Goal: Information Seeking & Learning: Learn about a topic

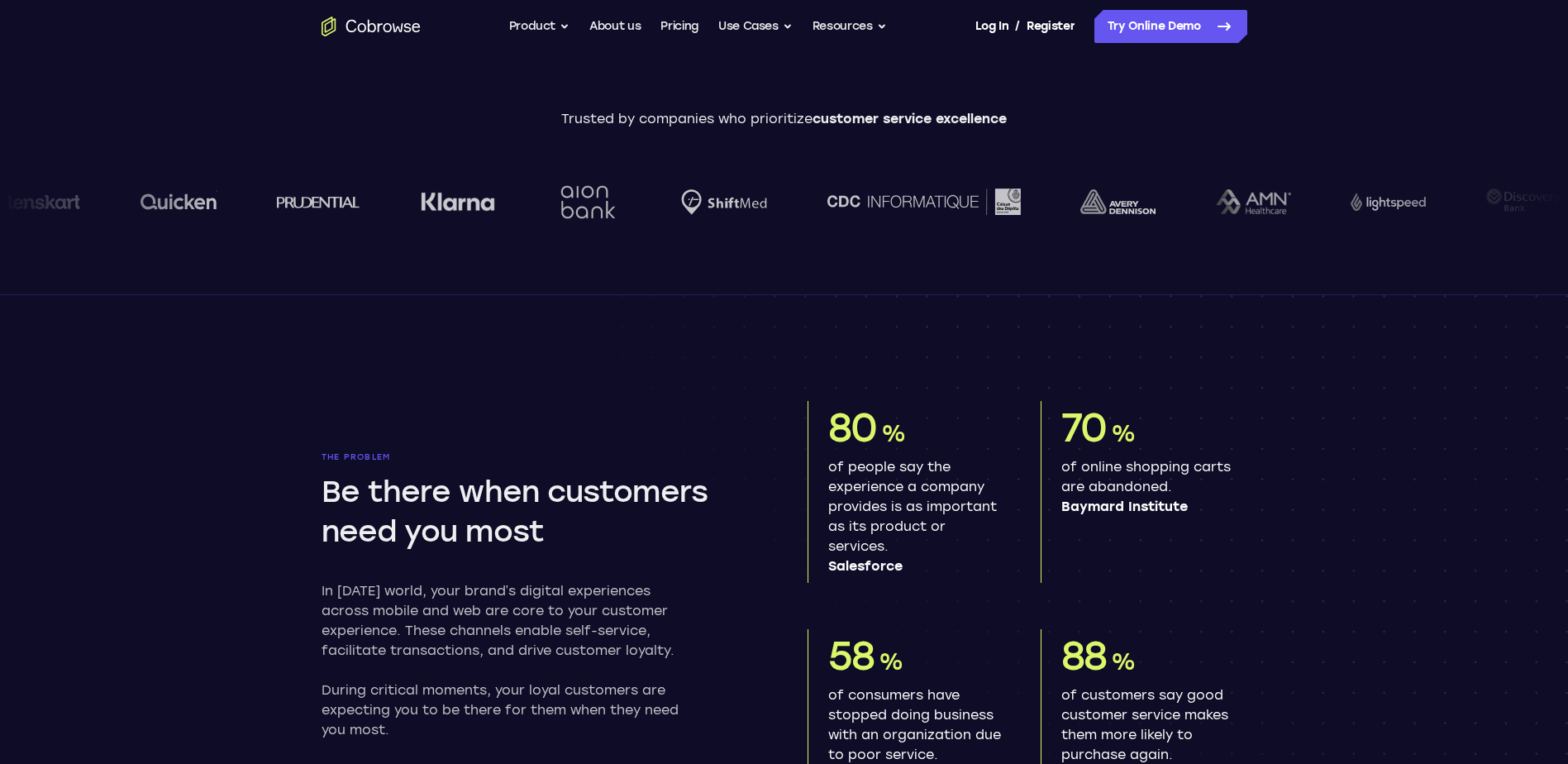
scroll to position [139, 0]
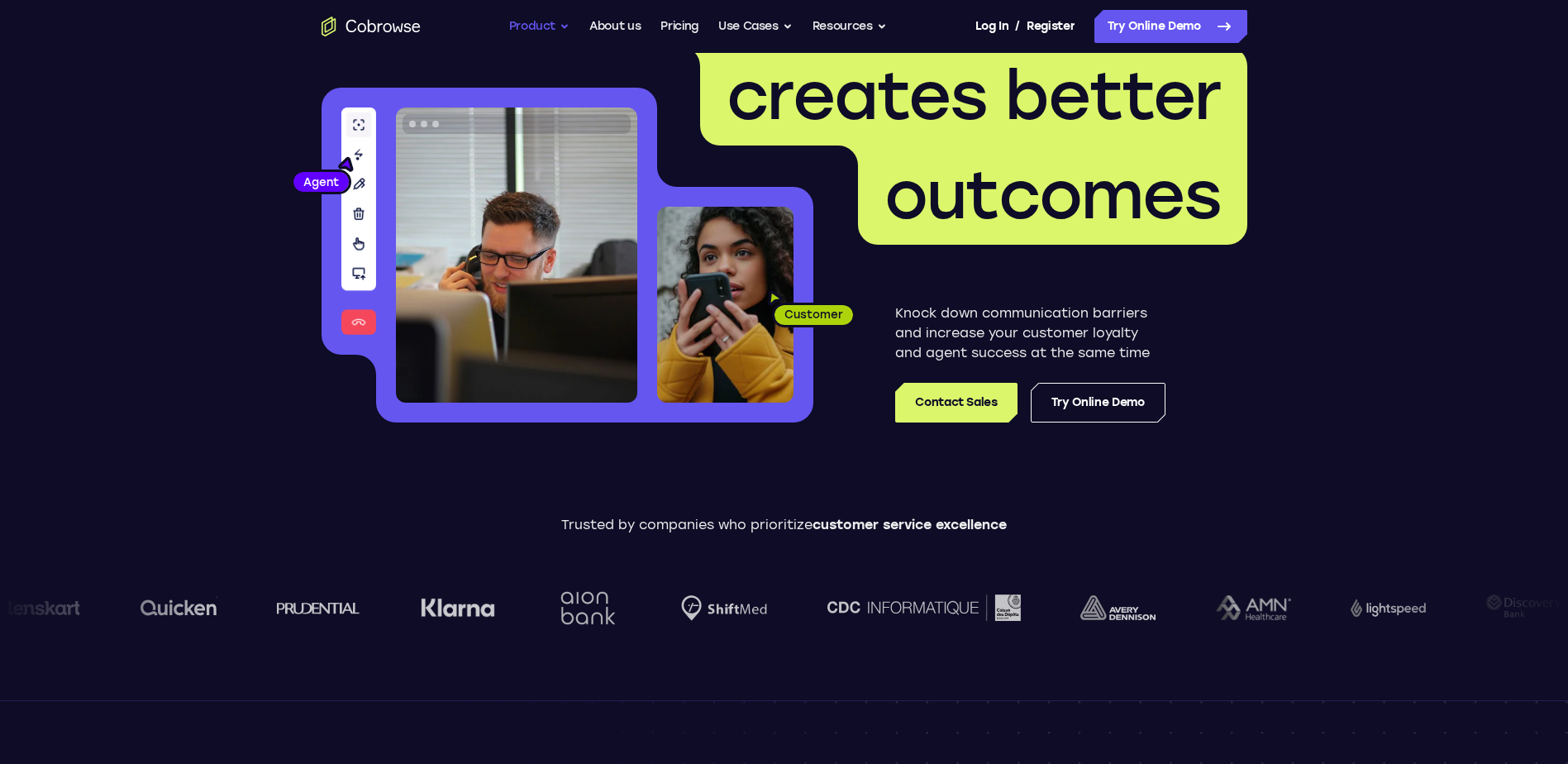
click at [559, 25] on button "Product" at bounding box center [540, 26] width 61 height 33
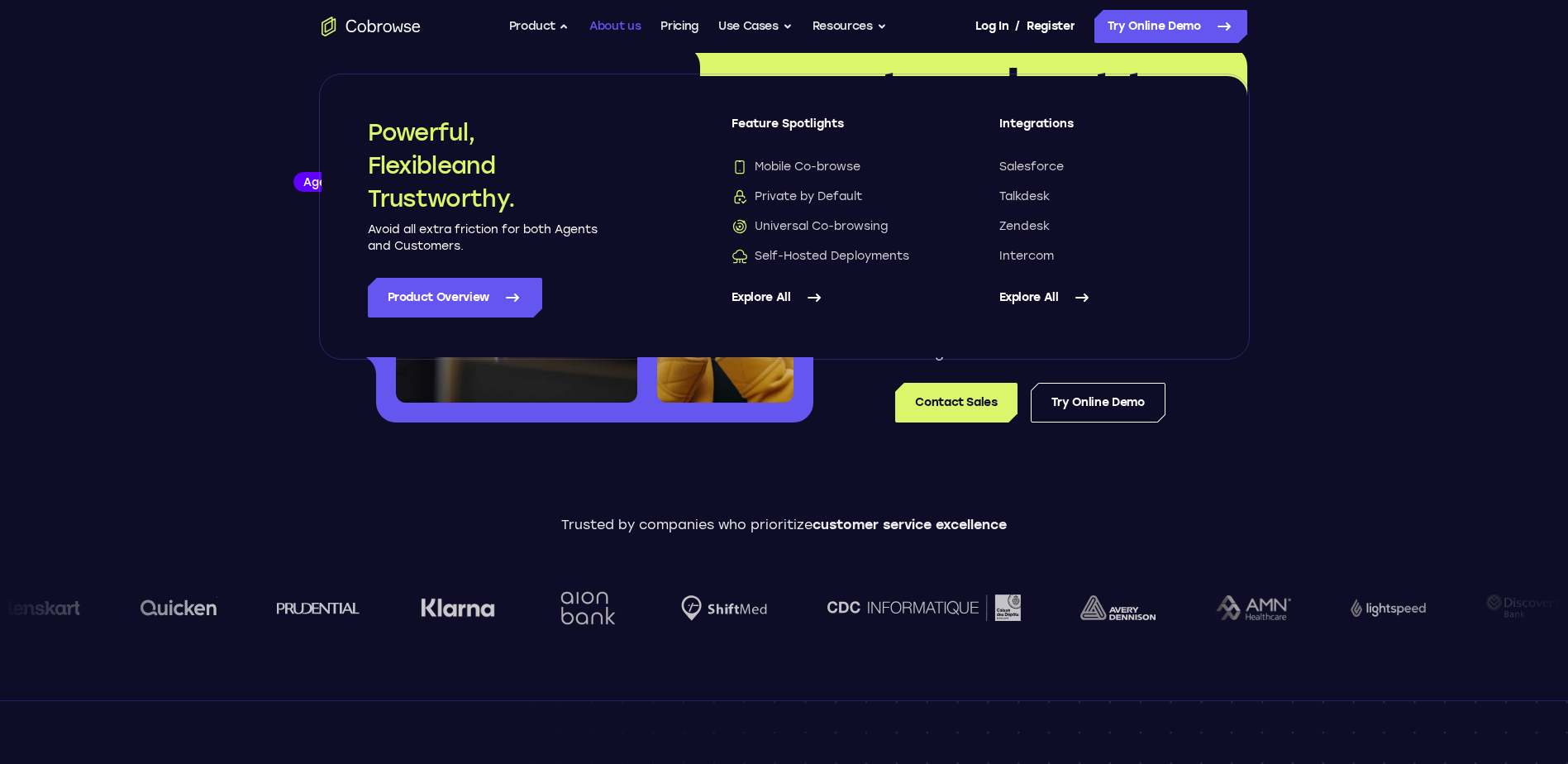
click at [616, 26] on link "About us" at bounding box center [614, 26] width 51 height 33
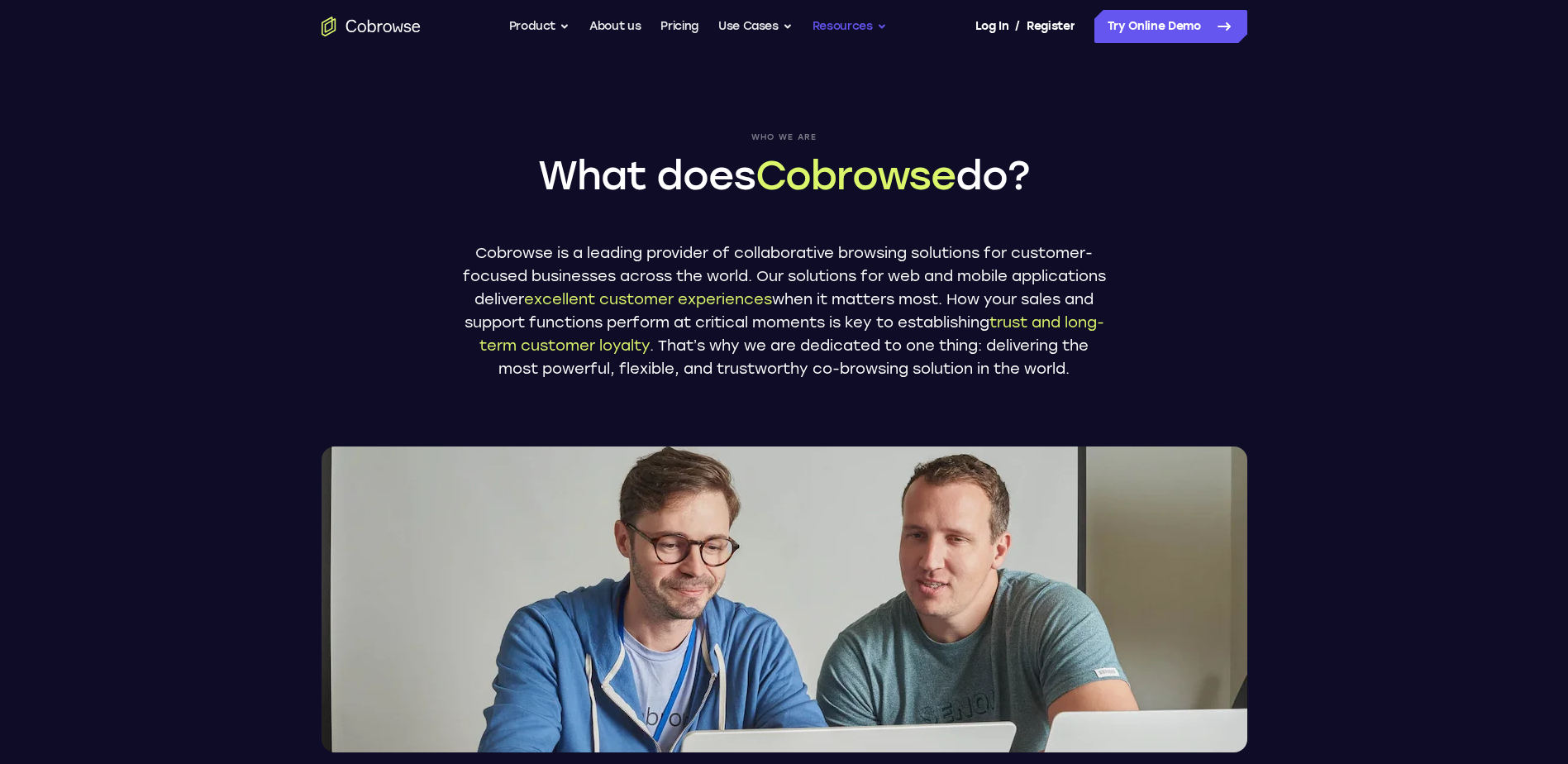
click at [878, 21] on button "Resources" at bounding box center [849, 26] width 74 height 33
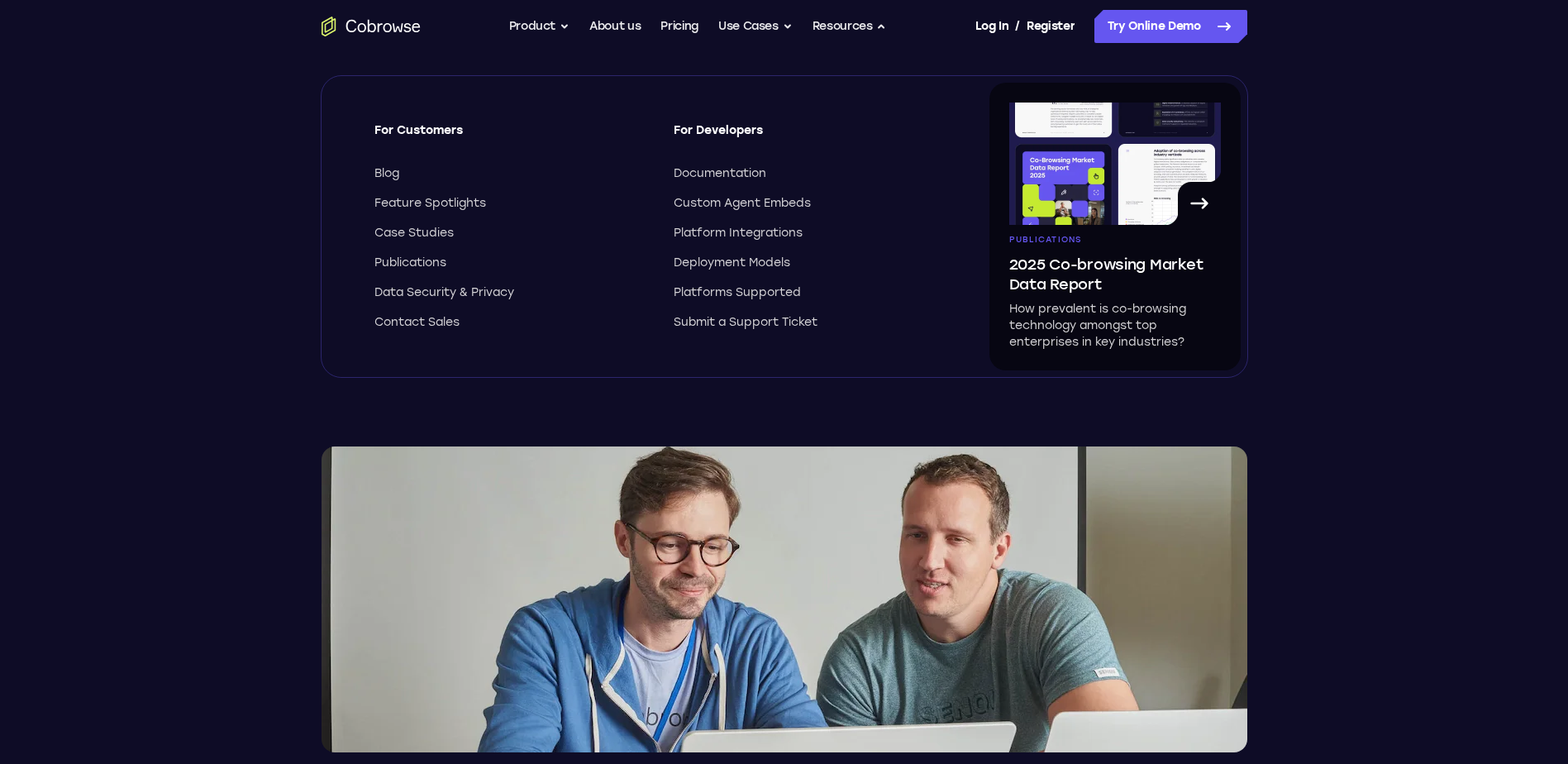
drag, startPoint x: 1510, startPoint y: 130, endPoint x: 1542, endPoint y: 101, distance: 43.2
click at [1522, 116] on header "Who we are What does Cobrowse do? Cobrowse is a leading provider of collaborati…" at bounding box center [784, 402] width 1568 height 700
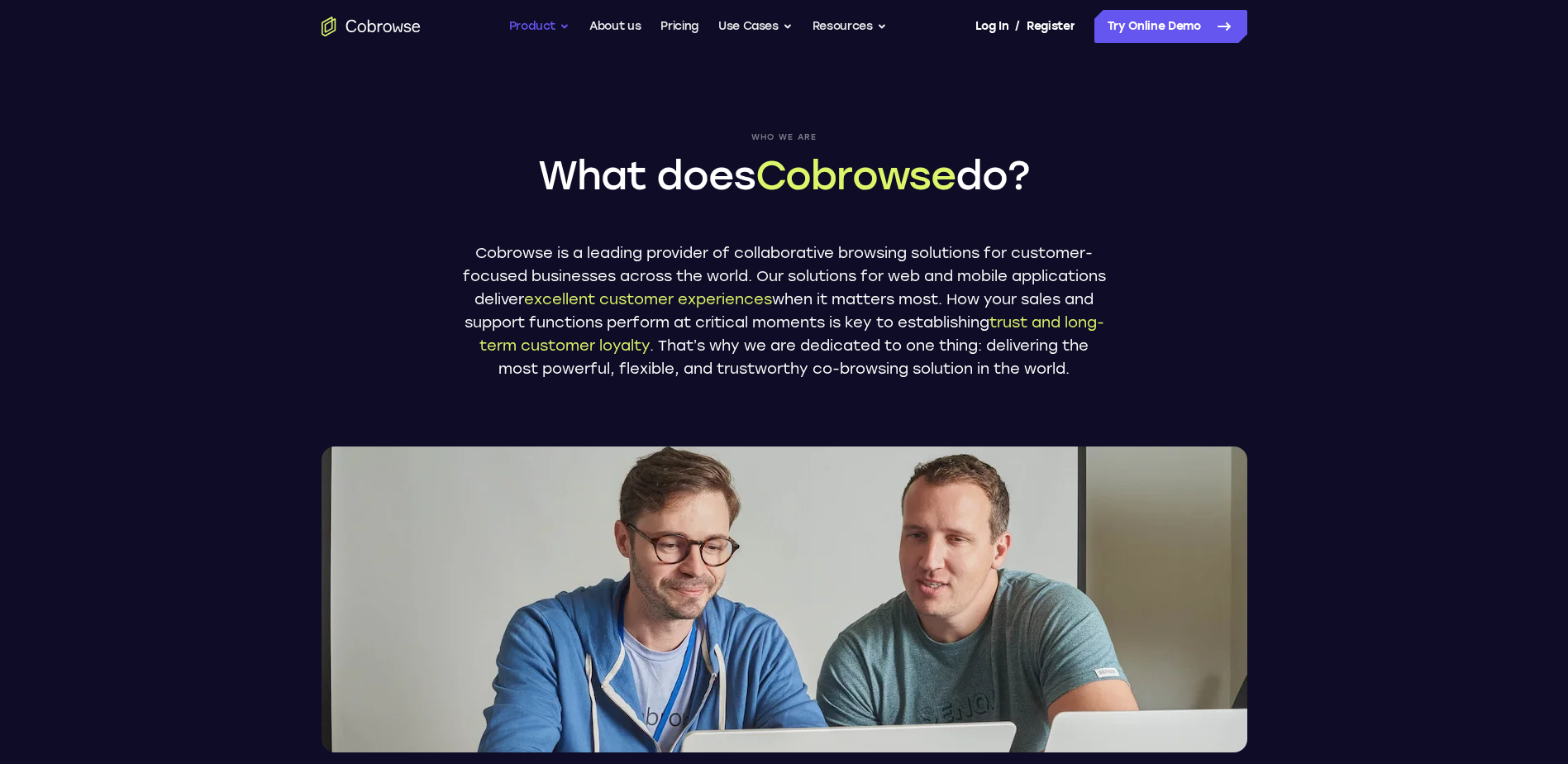
click at [564, 28] on button "Product" at bounding box center [540, 26] width 61 height 33
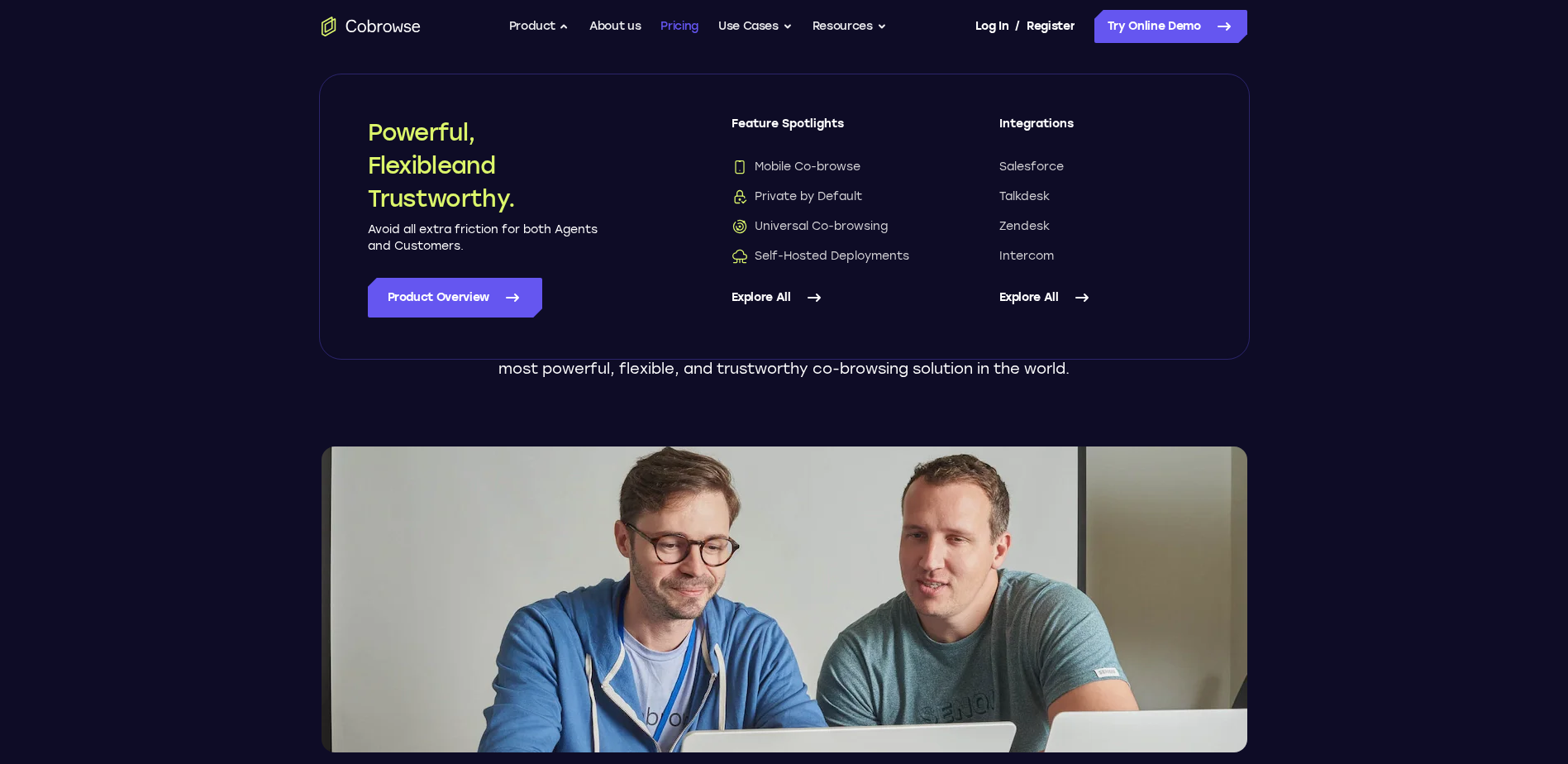
click at [681, 23] on link "Pricing" at bounding box center [679, 26] width 38 height 33
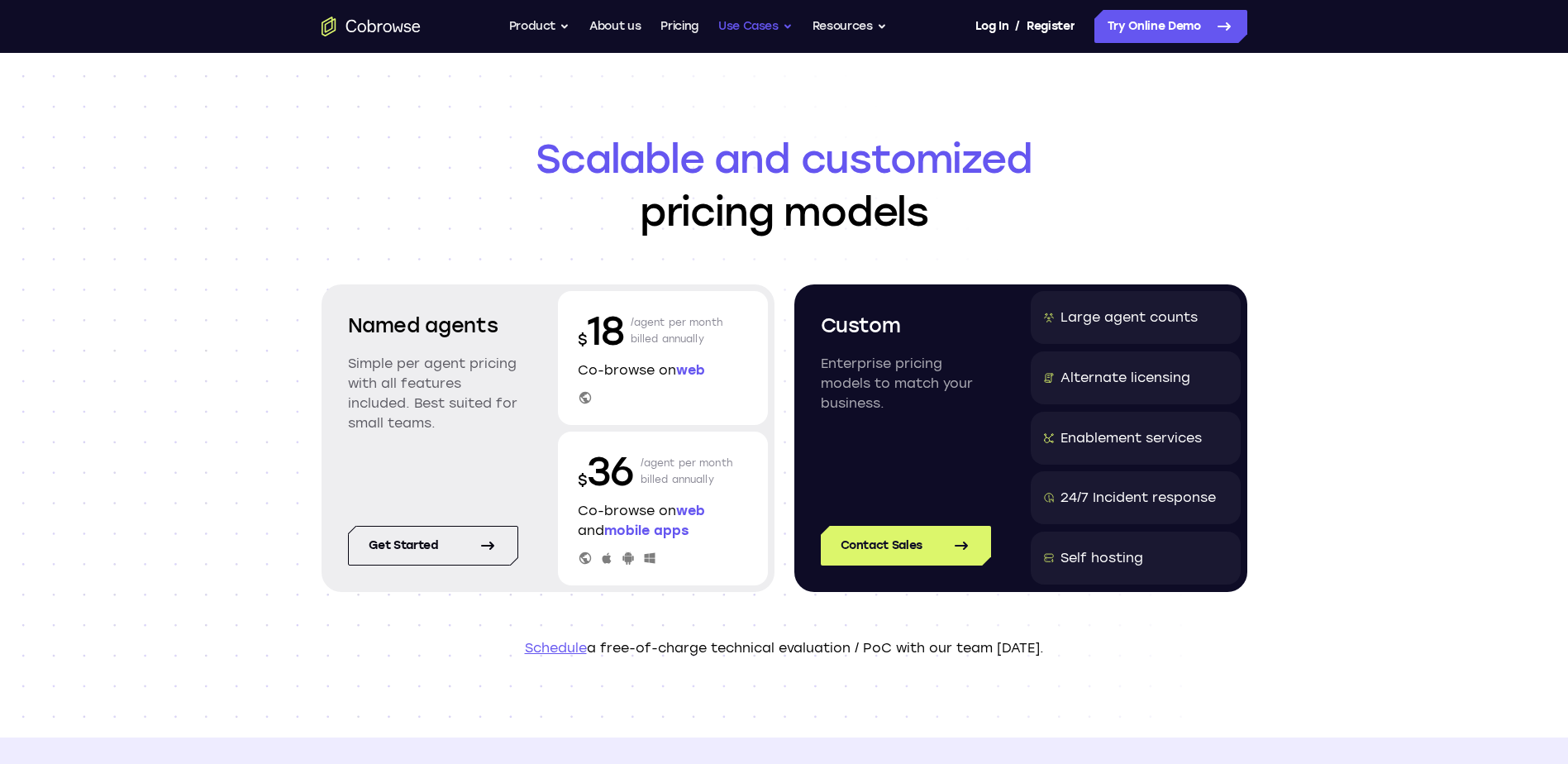
click at [782, 24] on button "Use Cases" at bounding box center [755, 26] width 74 height 33
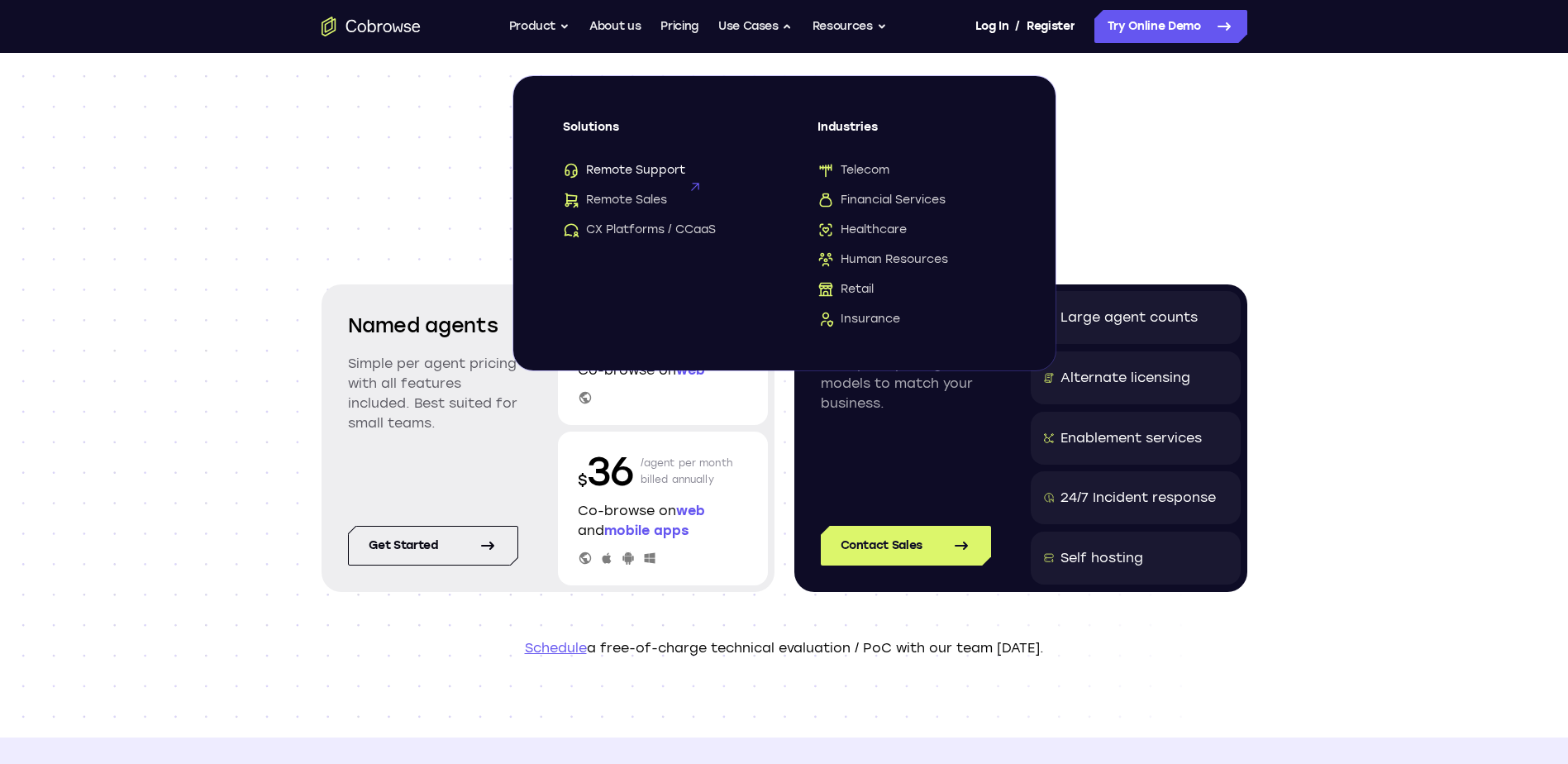
click at [638, 172] on span "Remote Support" at bounding box center [624, 170] width 123 height 16
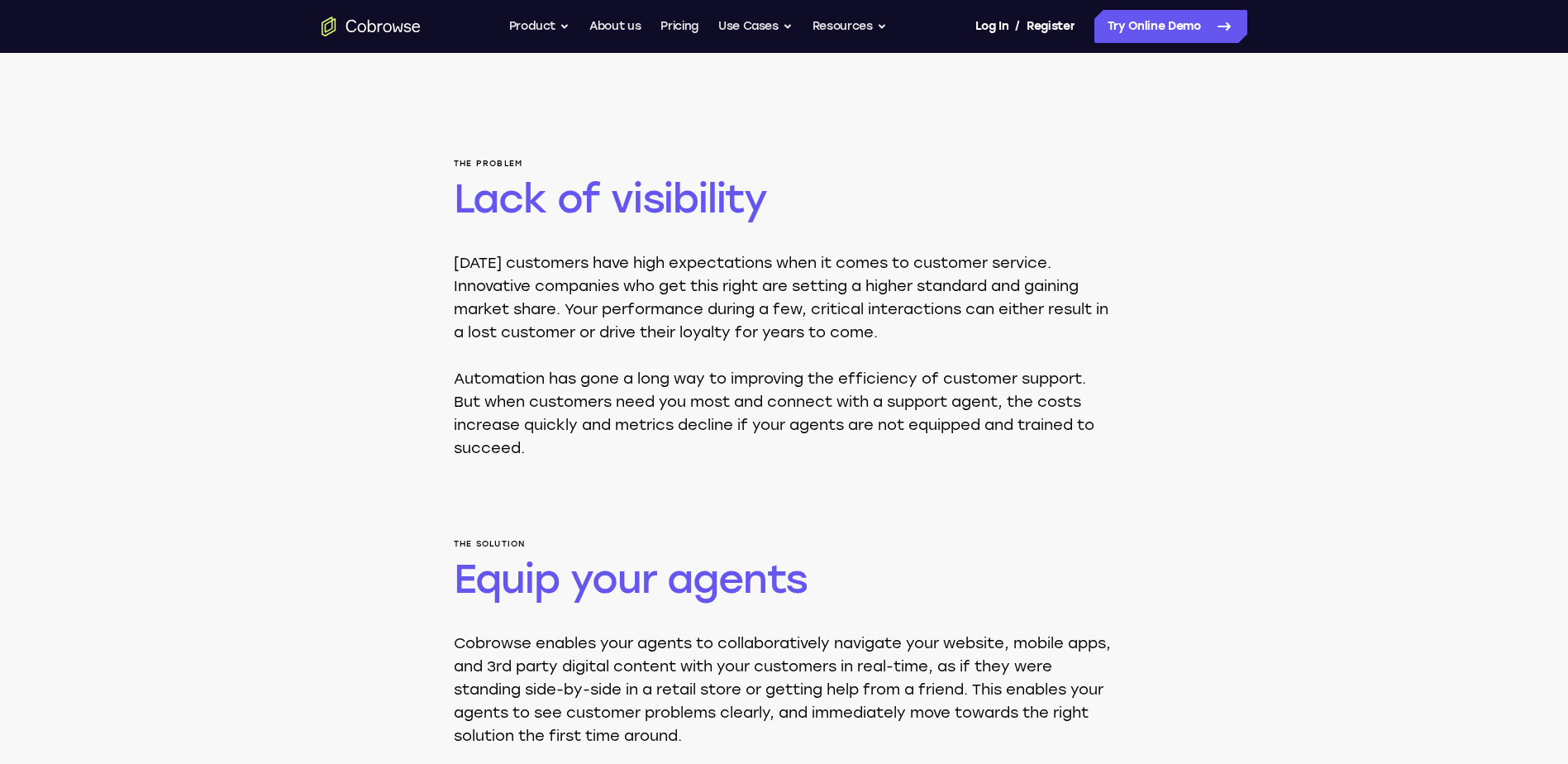
scroll to position [82, 0]
